Goal: Find specific page/section

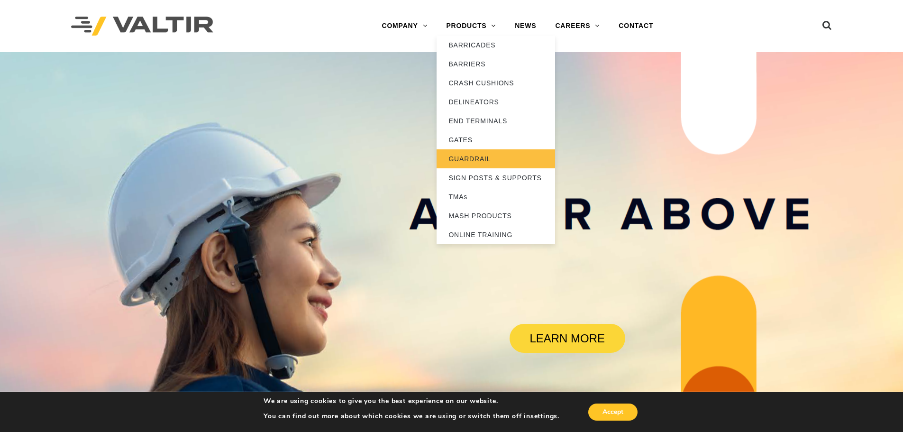
click at [470, 159] on link "GUARDRAIL" at bounding box center [496, 158] width 118 height 19
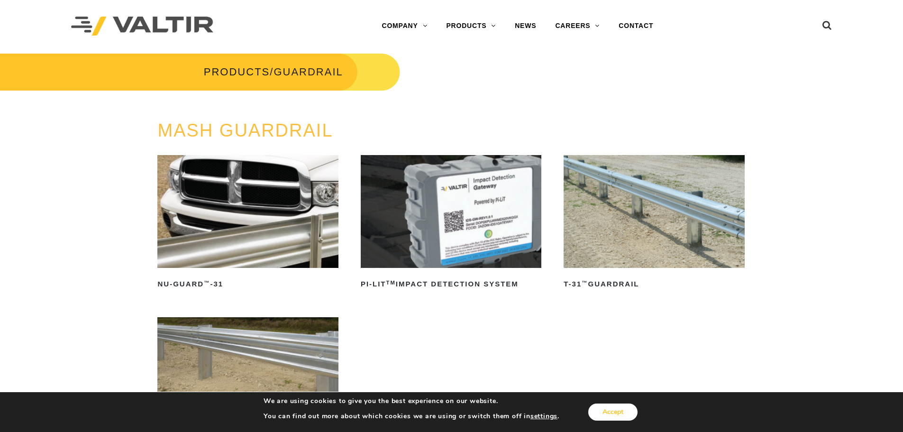
click at [627, 409] on button "Accept" at bounding box center [612, 411] width 49 height 17
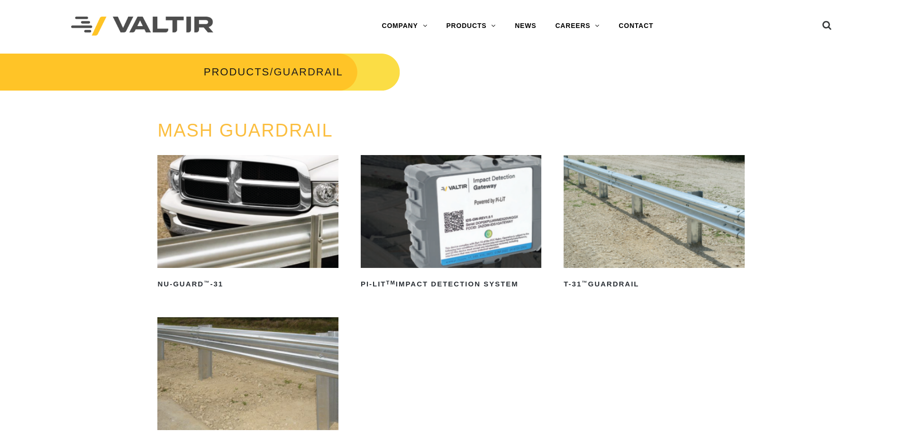
click at [553, 138] on h3 "MASH GUARDRAIL" at bounding box center [451, 131] width 588 height 20
